Goal: Transaction & Acquisition: Purchase product/service

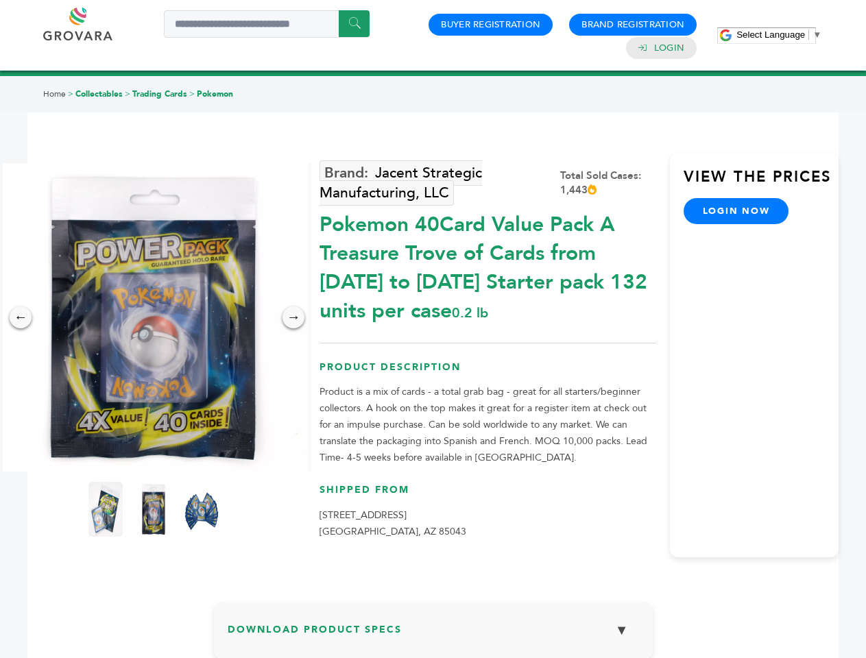
click at [779, 34] on span "Select Language" at bounding box center [770, 34] width 69 height 10
click at [154, 317] on img at bounding box center [153, 317] width 309 height 309
click at [0, 0] on div "×" at bounding box center [0, 0] width 0 height 0
click at [293, 317] on div "→" at bounding box center [294, 318] width 22 height 22
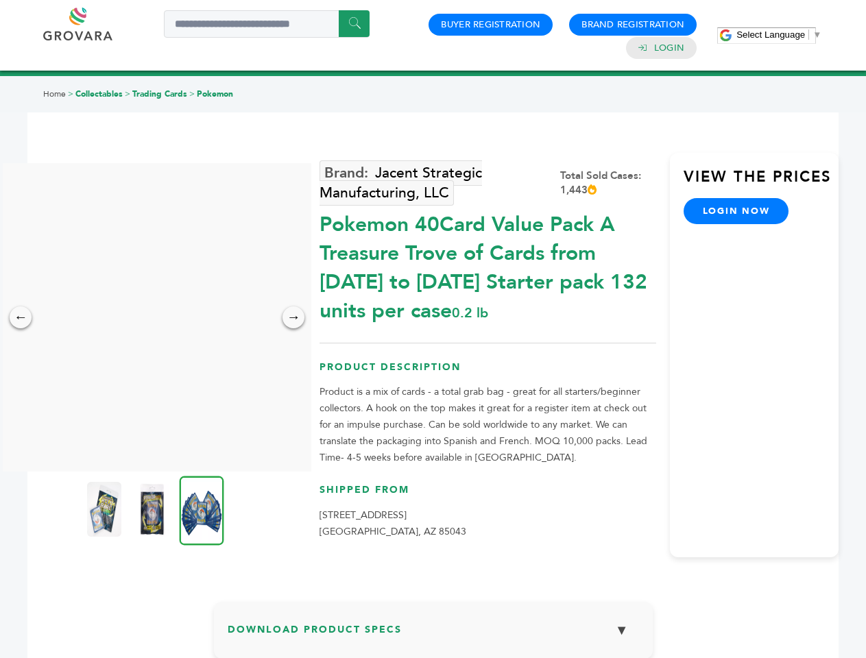
click at [106, 510] on img at bounding box center [104, 509] width 34 height 55
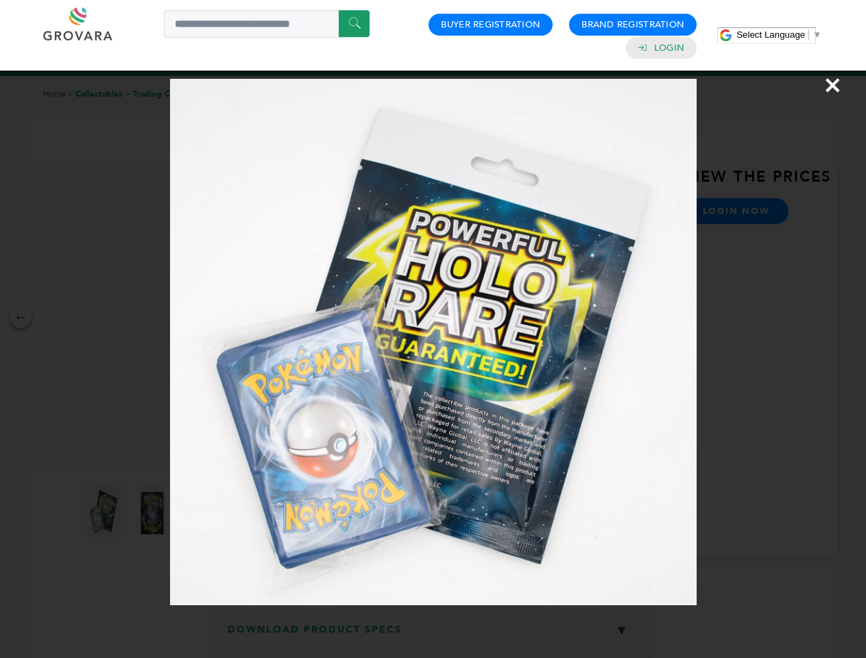
click at [154, 510] on div "×" at bounding box center [433, 329] width 866 height 658
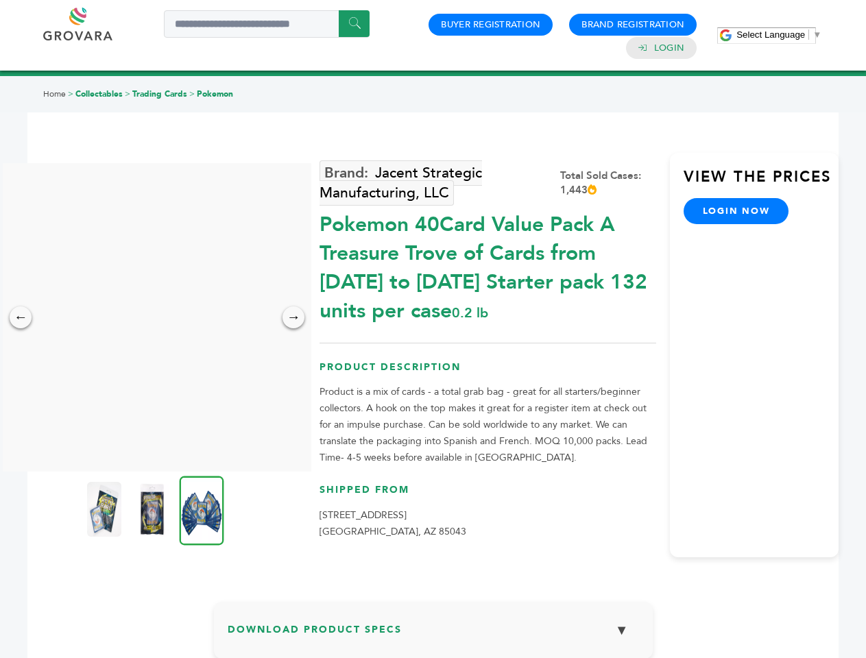
click at [202, 510] on img at bounding box center [202, 510] width 45 height 69
click at [0, 0] on div "×" at bounding box center [0, 0] width 0 height 0
